Goal: Check status: Check status

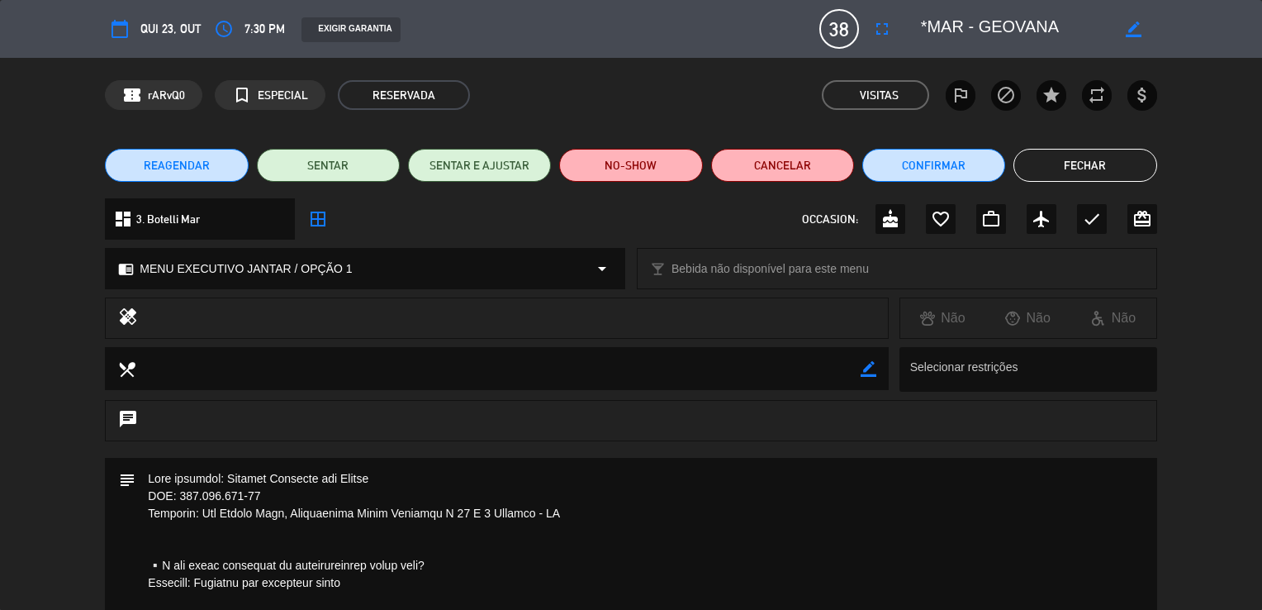
scroll to position [123, 0]
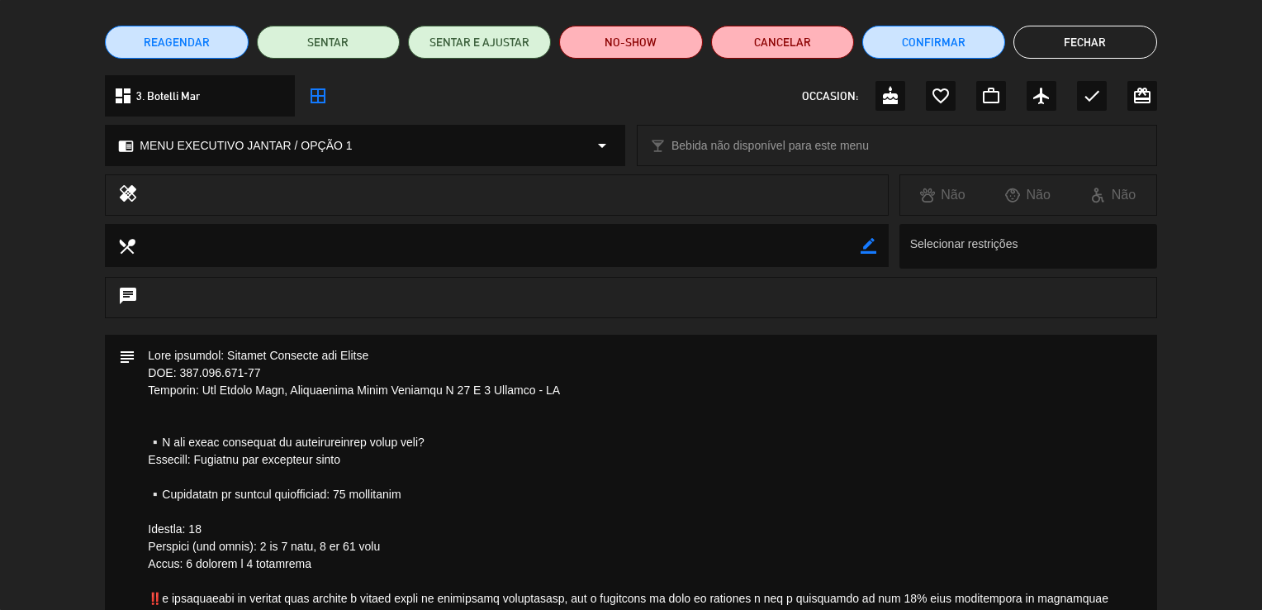
drag, startPoint x: 0, startPoint y: 0, endPoint x: 1264, endPoint y: 431, distance: 1335.6
click at [1262, 431] on html "close × Botelli International Cuisine × chrome_reader_mode Lista de Reservas ac…" at bounding box center [631, 305] width 1262 height 610
click at [1221, 292] on div "chat" at bounding box center [631, 306] width 1262 height 58
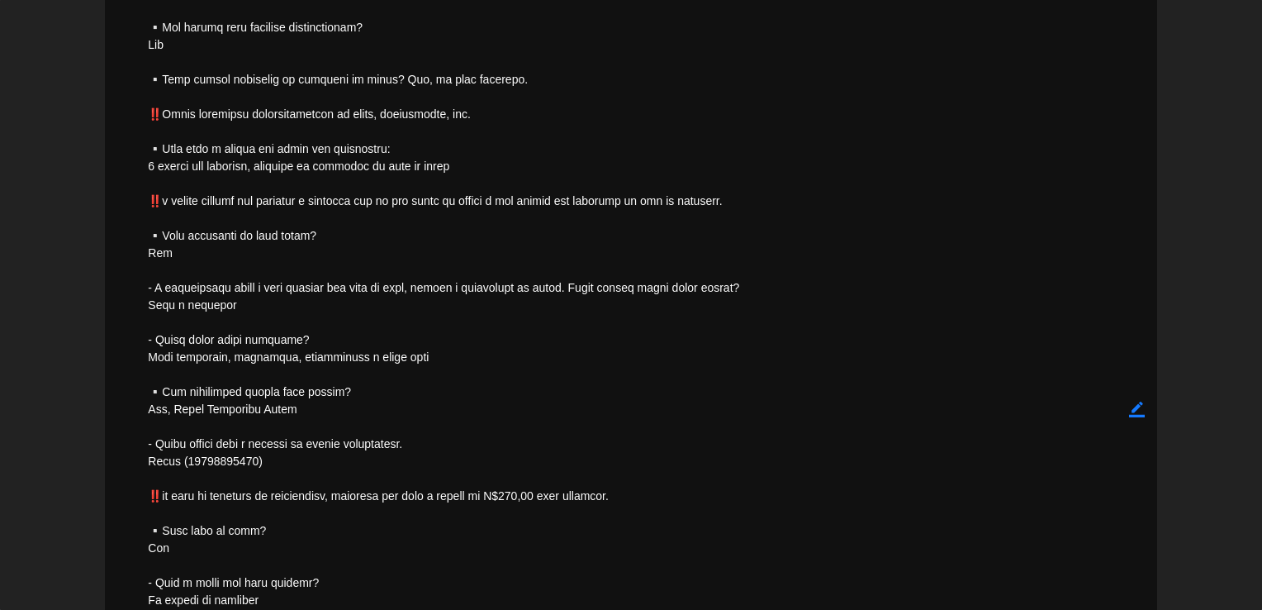
click at [1221, 292] on div "subject border_color" at bounding box center [631, 414] width 1262 height 1612
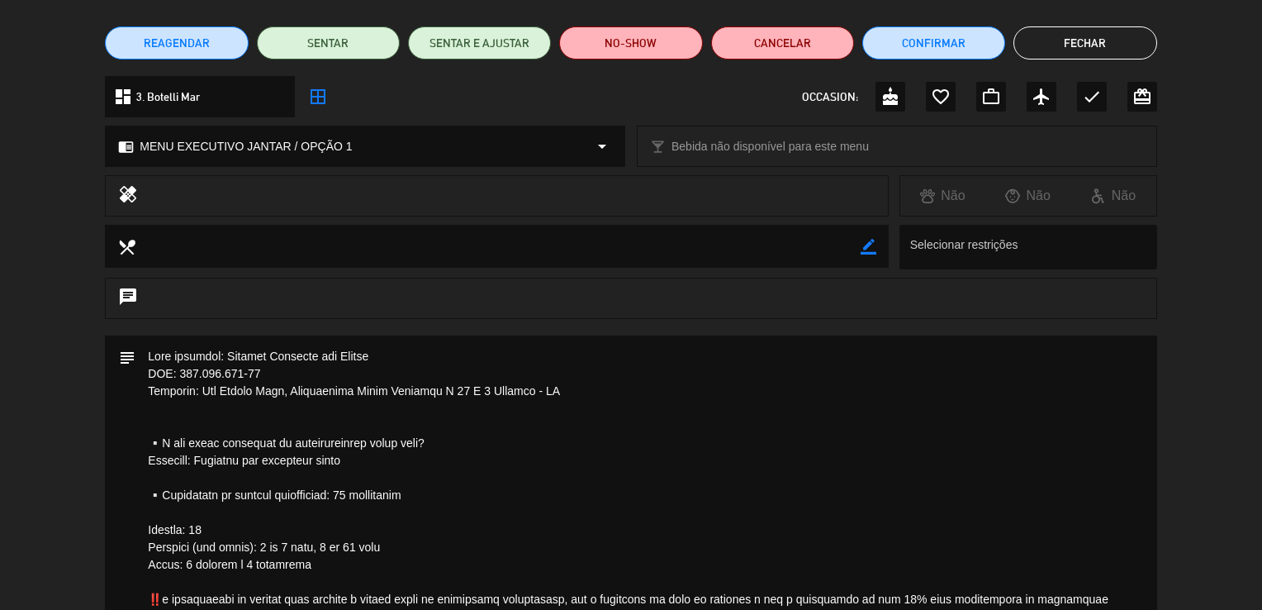
scroll to position [0, 0]
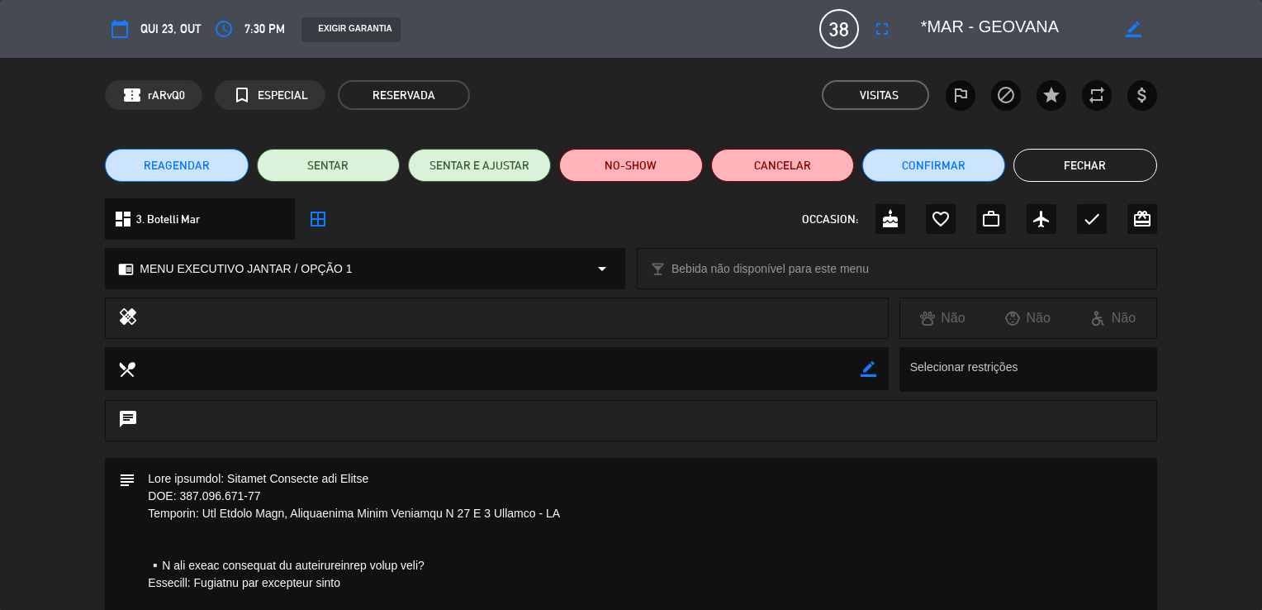
click at [1092, 163] on button "Fechar" at bounding box center [1085, 165] width 143 height 33
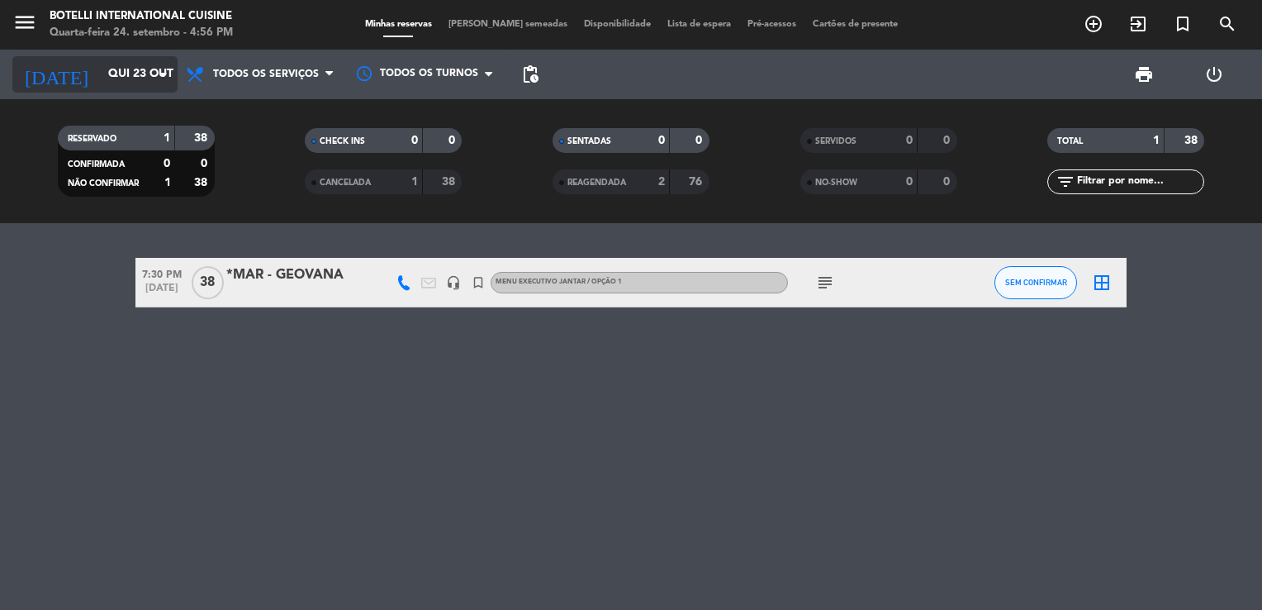
click at [103, 77] on input "Qui 23 out" at bounding box center [178, 74] width 157 height 30
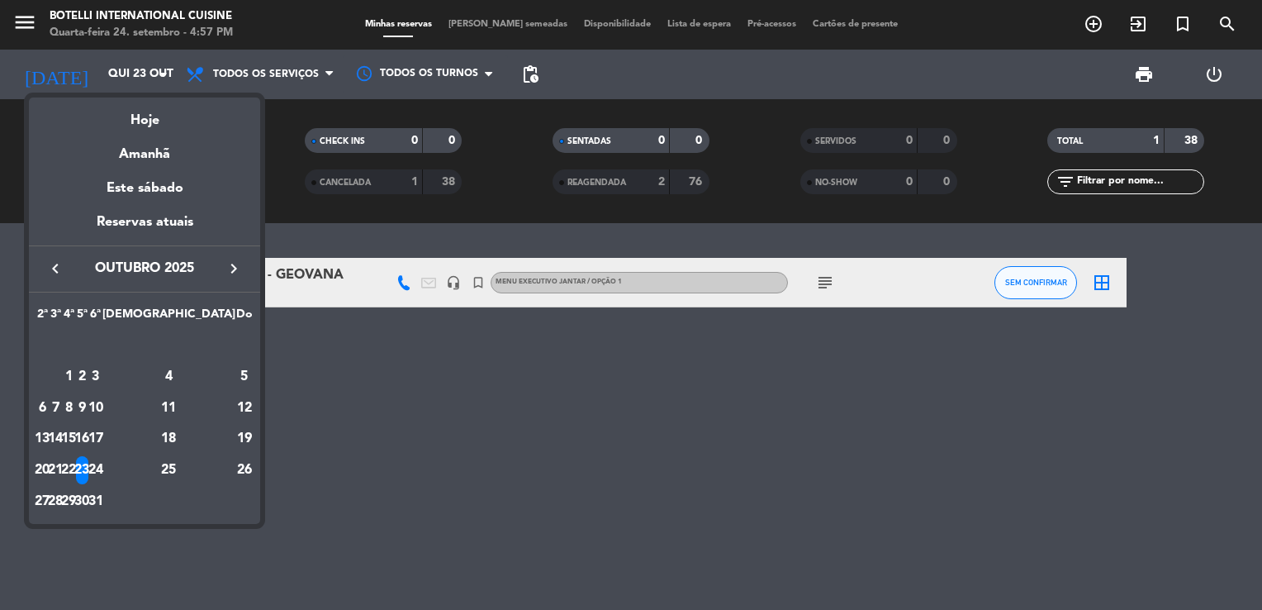
click at [328, 410] on div at bounding box center [631, 305] width 1262 height 610
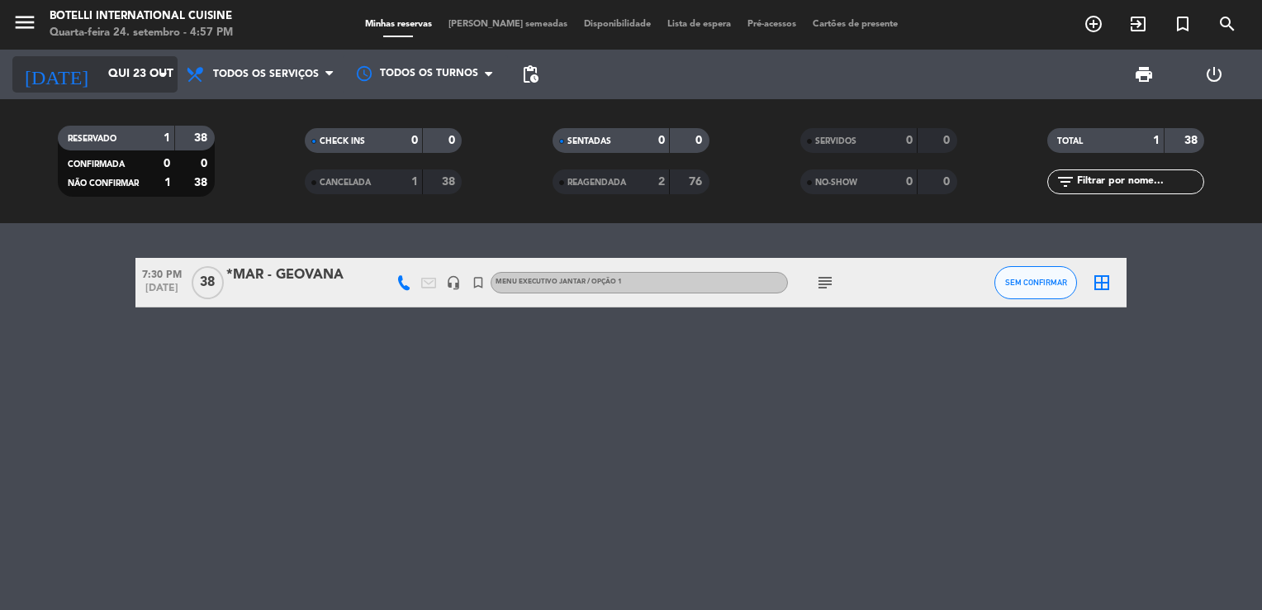
click at [112, 72] on input "Qui 23 out" at bounding box center [178, 74] width 157 height 30
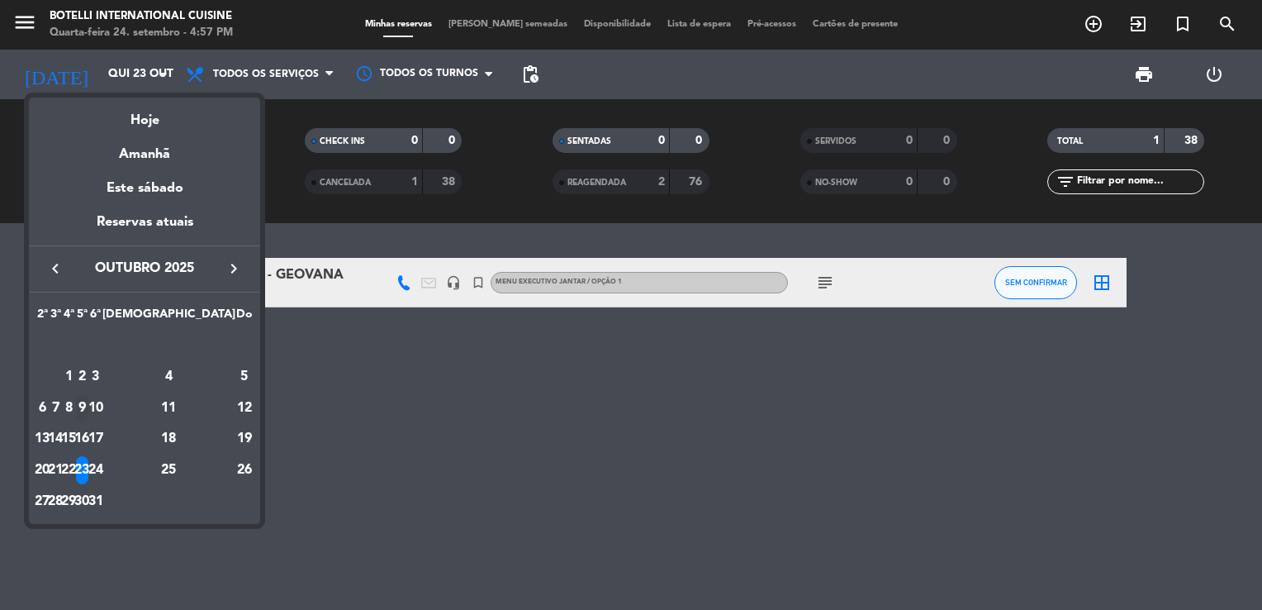
click at [88, 408] on div "9" at bounding box center [82, 408] width 12 height 28
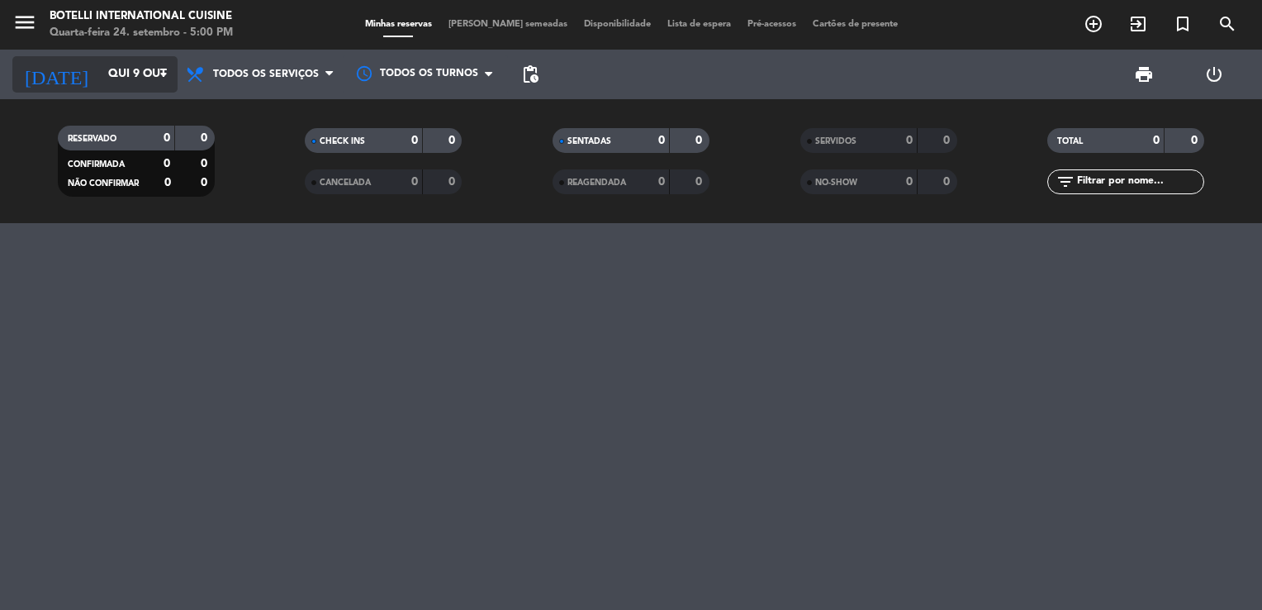
click at [100, 74] on input "Qui 9 out" at bounding box center [178, 74] width 157 height 30
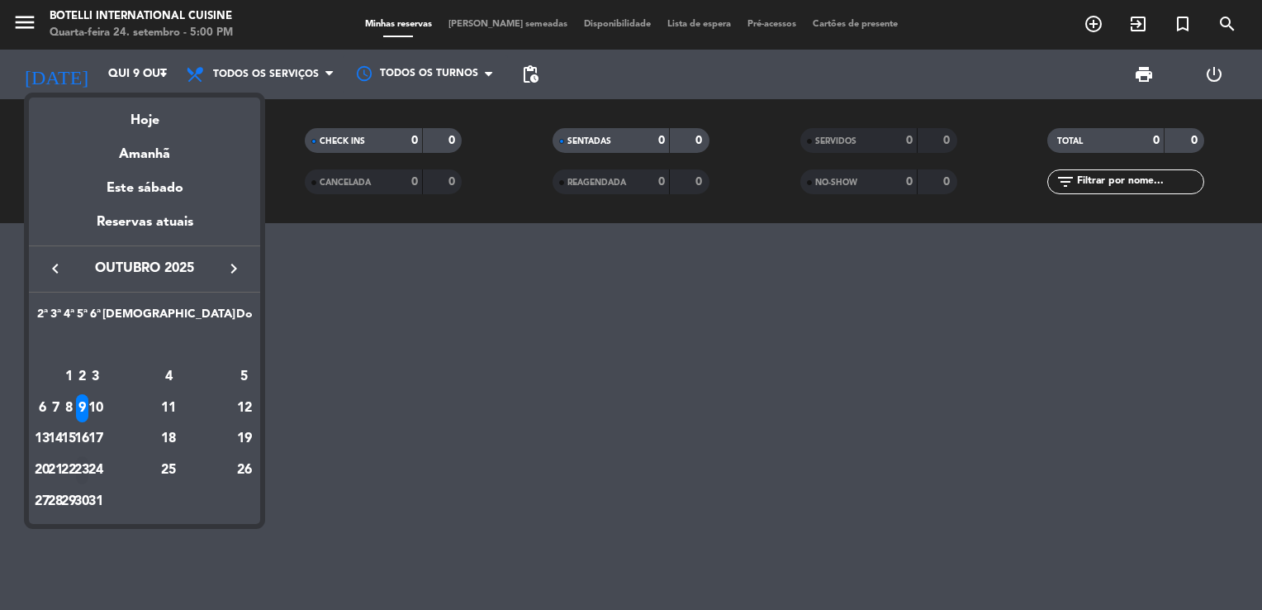
click at [88, 458] on div "23" at bounding box center [82, 470] width 12 height 28
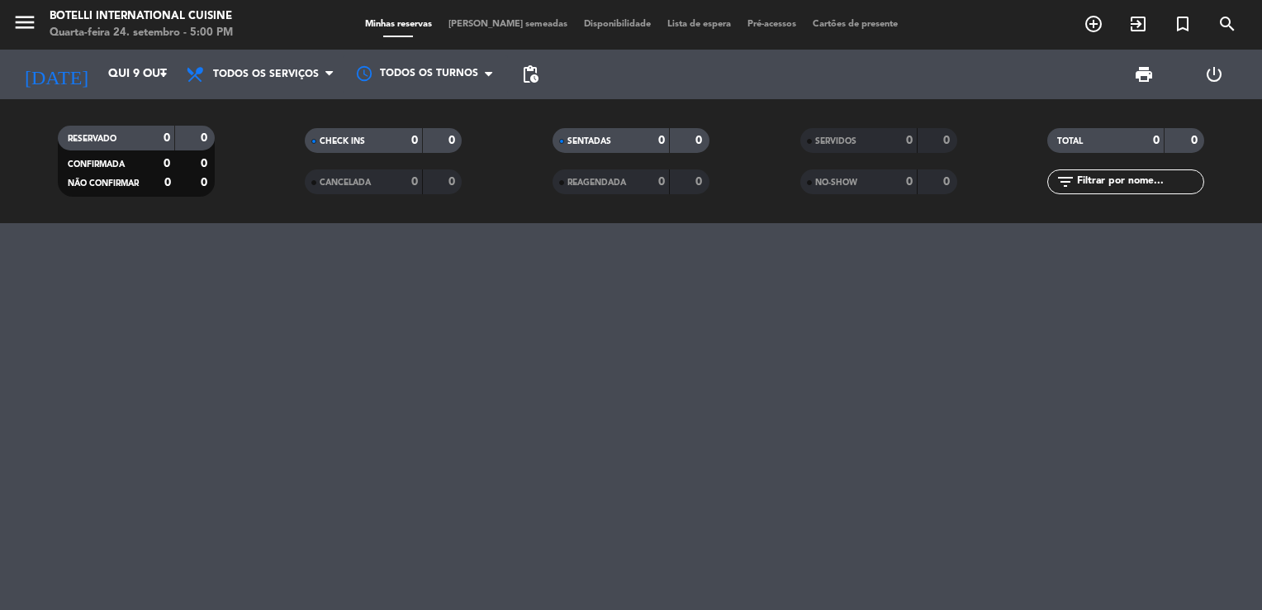
type input "Qui 23 out"
